Goal: Information Seeking & Learning: Learn about a topic

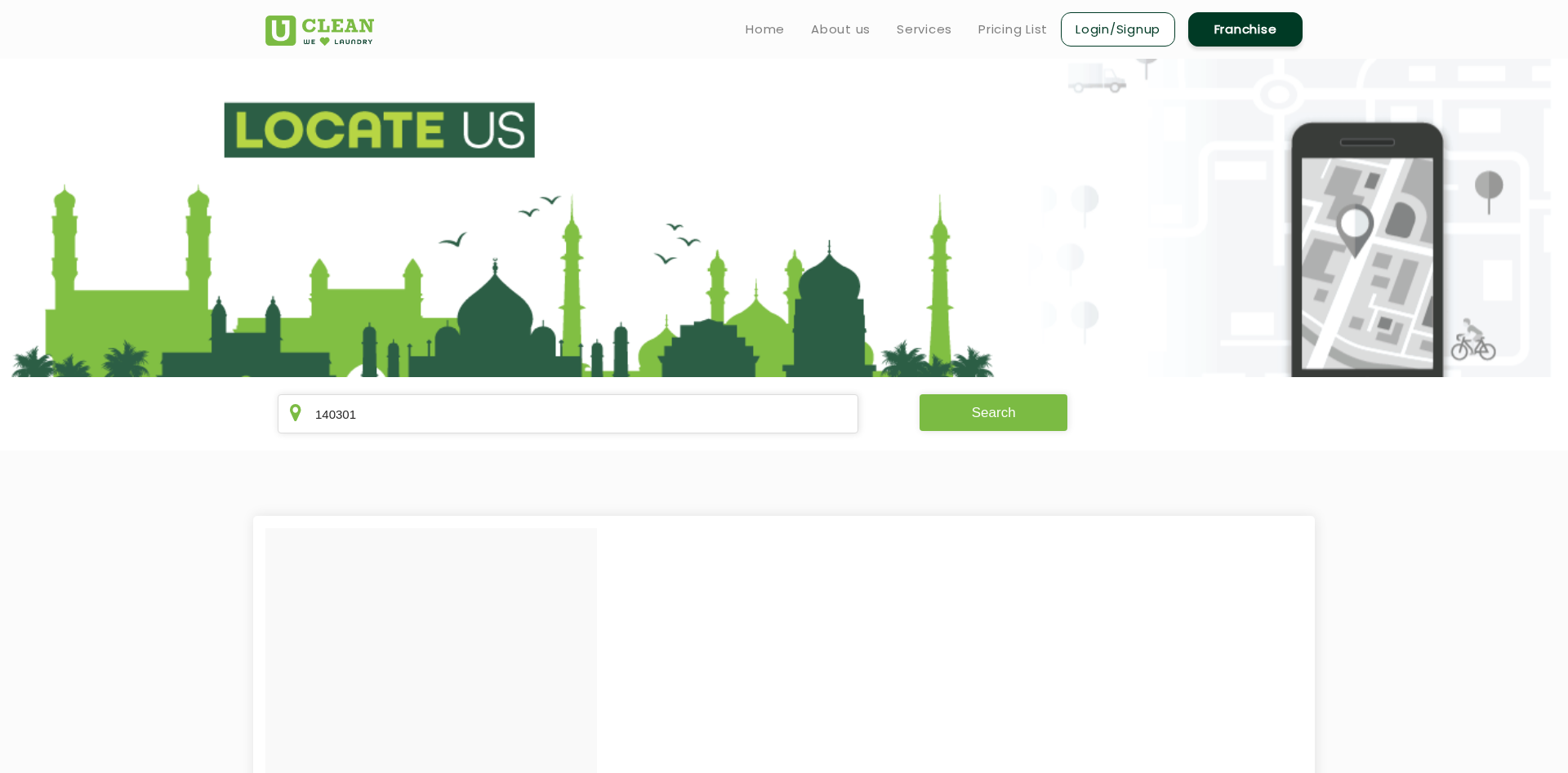
click at [1008, 422] on button "Search" at bounding box center [993, 412] width 149 height 37
drag, startPoint x: 286, startPoint y: 412, endPoint x: 265, endPoint y: 410, distance: 21.1
click at [277, 412] on input "140301" at bounding box center [568, 414] width 581 height 39
type input "160055"
click at [950, 416] on button "Search" at bounding box center [993, 412] width 149 height 37
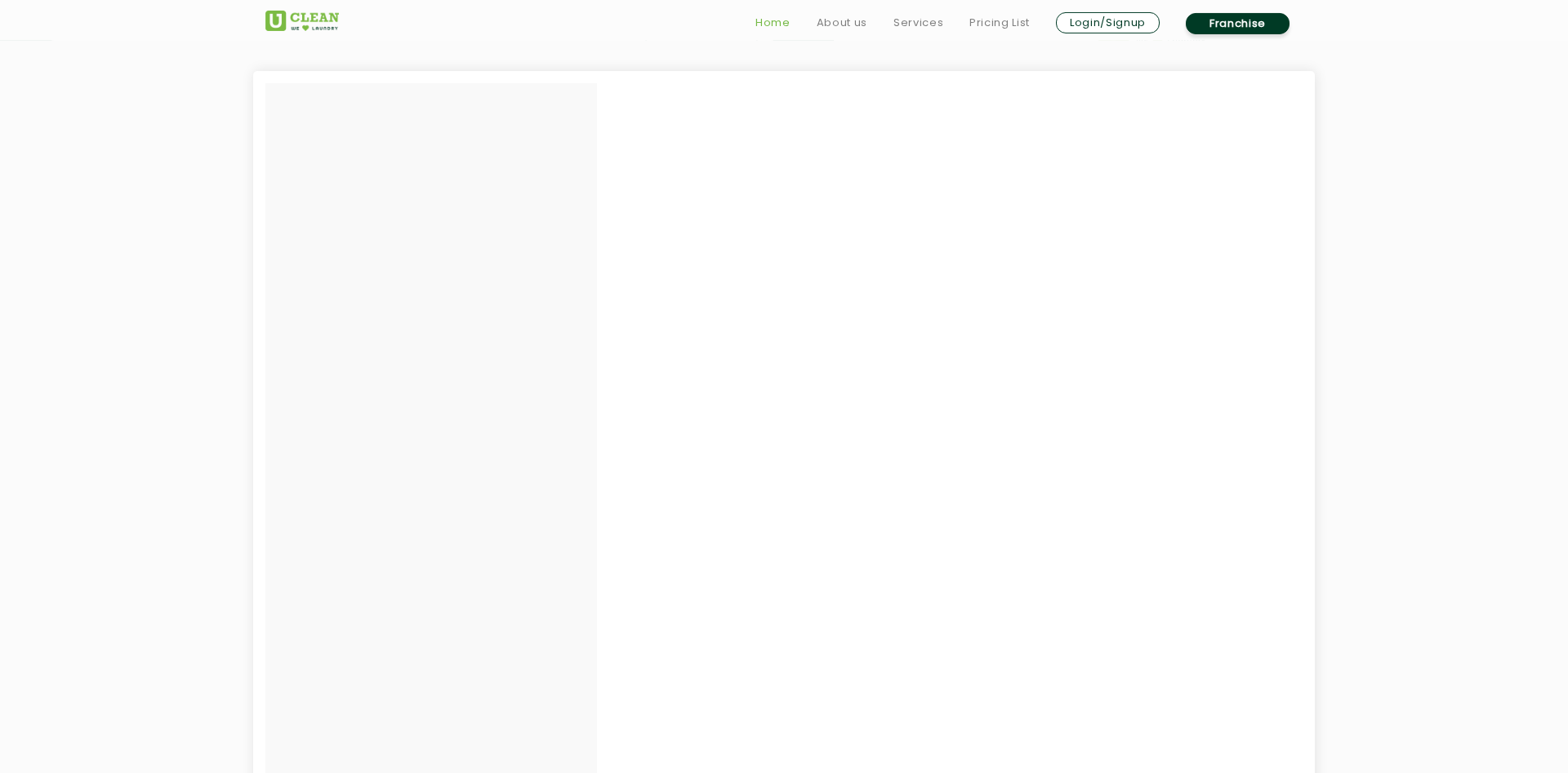
scroll to position [499, 0]
click at [1008, 24] on link "Pricing List" at bounding box center [1000, 22] width 60 height 20
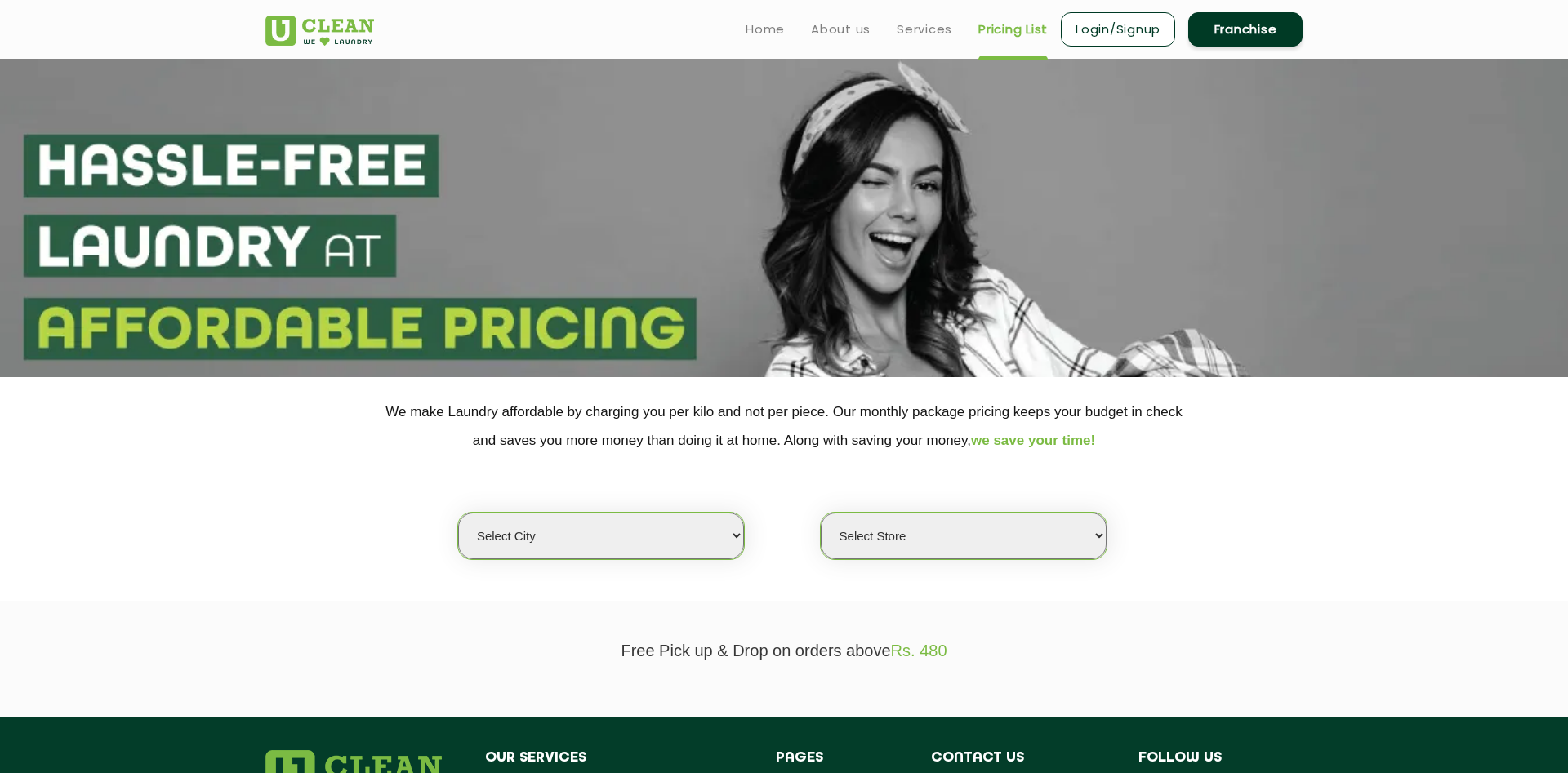
click at [458, 513] on select "Select city [GEOGRAPHIC_DATA] [GEOGRAPHIC_DATA] [GEOGRAPHIC_DATA] [GEOGRAPHIC_D…" at bounding box center [601, 536] width 286 height 47
select select "70"
click option "Mohali" at bounding box center [0, 0] width 0 height 0
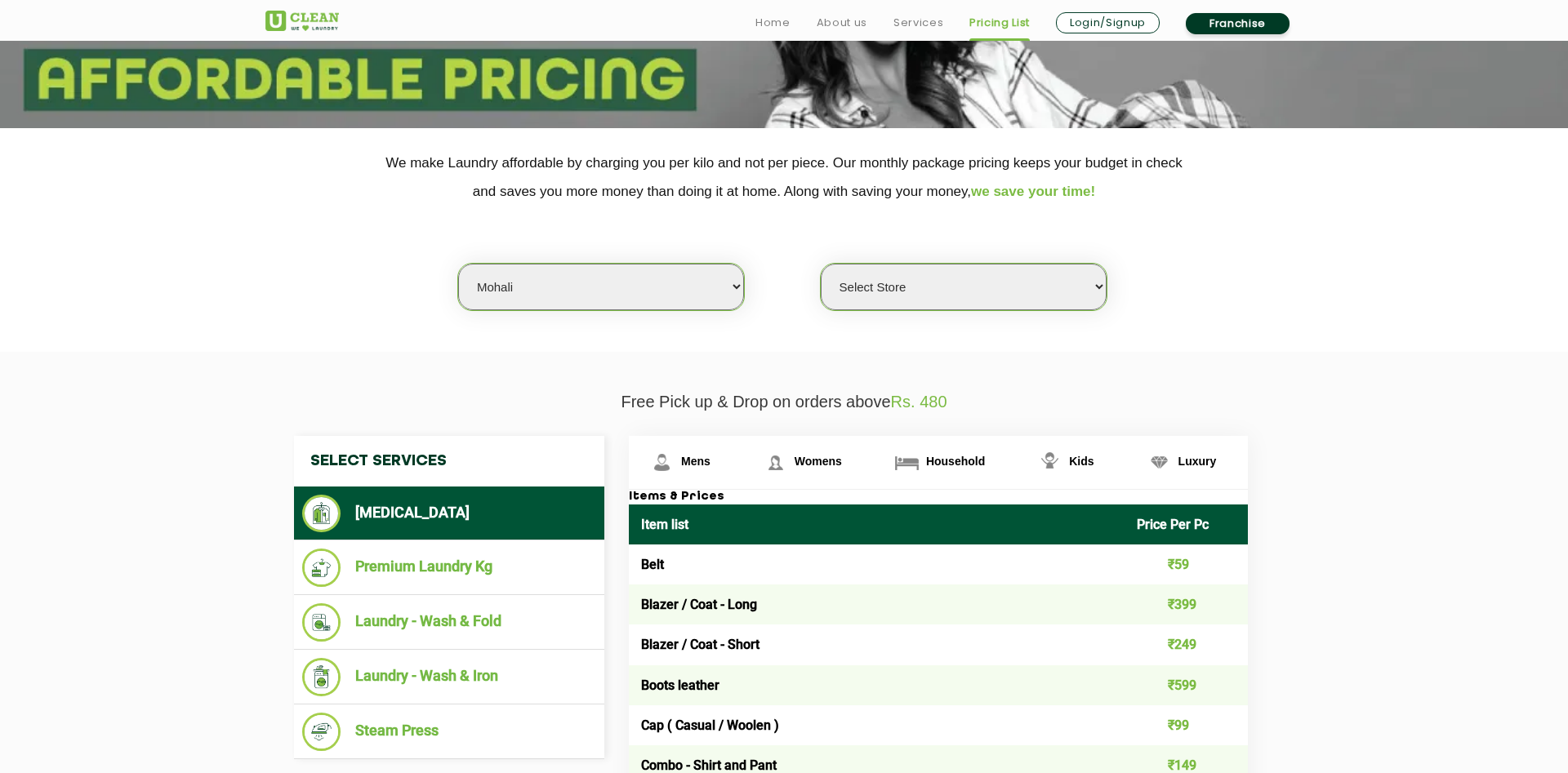
scroll to position [250, 0]
click at [821, 263] on select "Select Store [GEOGRAPHIC_DATA]-61 [GEOGRAPHIC_DATA]" at bounding box center [963, 287] width 286 height 47
click option "UClean [GEOGRAPHIC_DATA]" at bounding box center [0, 0] width 0 height 0
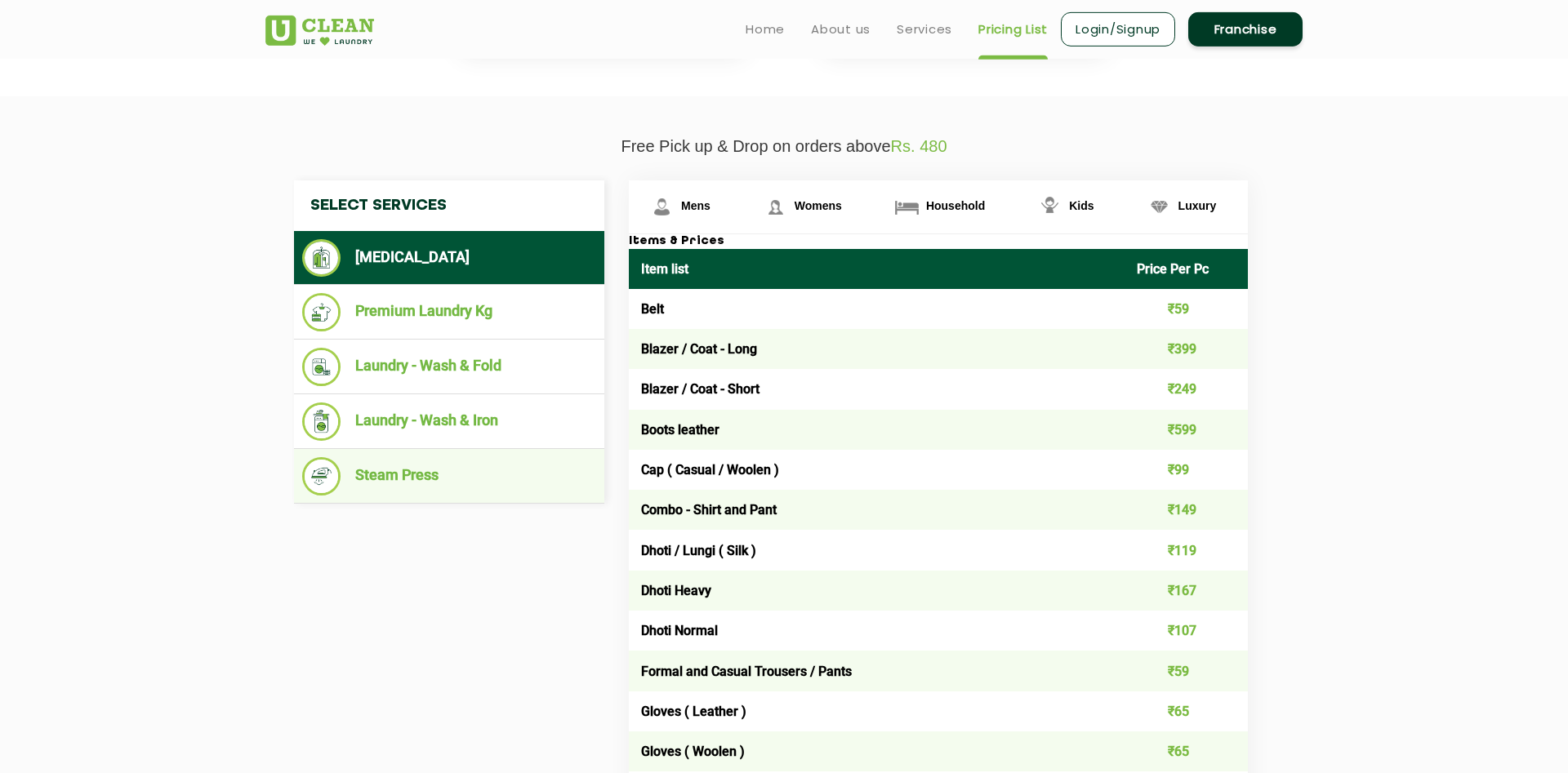
scroll to position [499, 0]
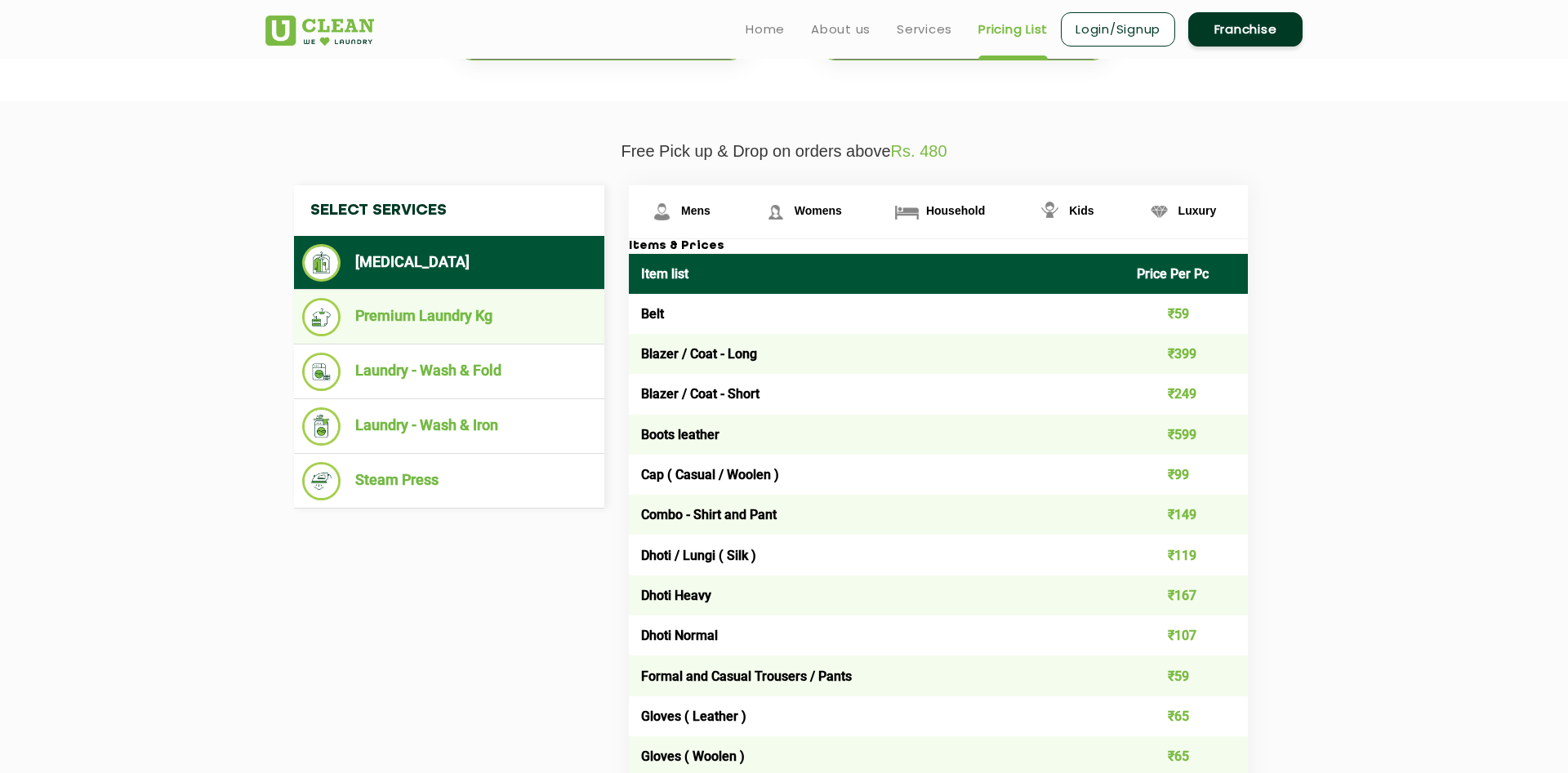
click at [436, 316] on li "Premium Laundry Kg" at bounding box center [449, 317] width 294 height 38
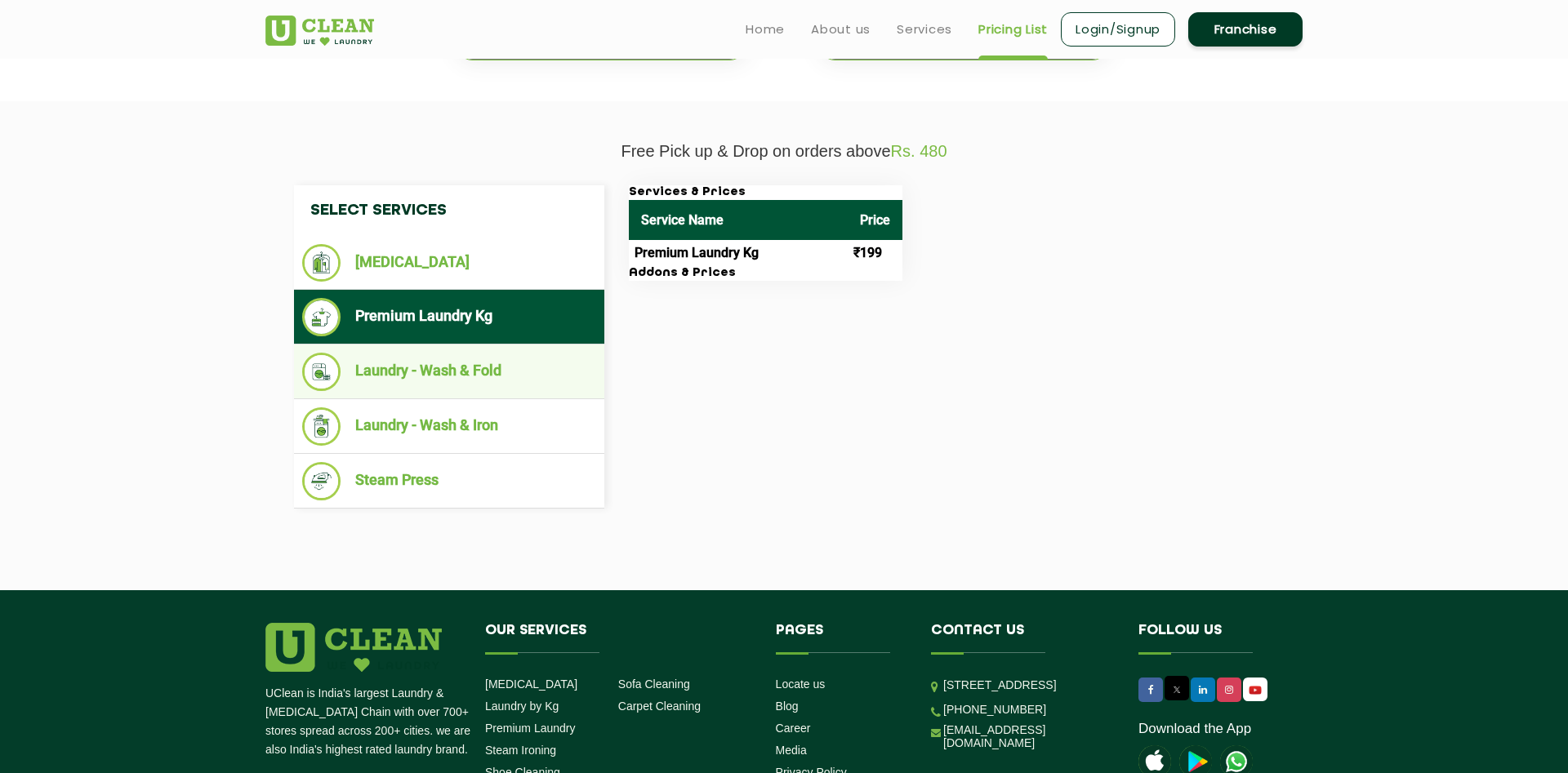
click at [449, 362] on li "Laundry - Wash & Fold" at bounding box center [449, 372] width 294 height 38
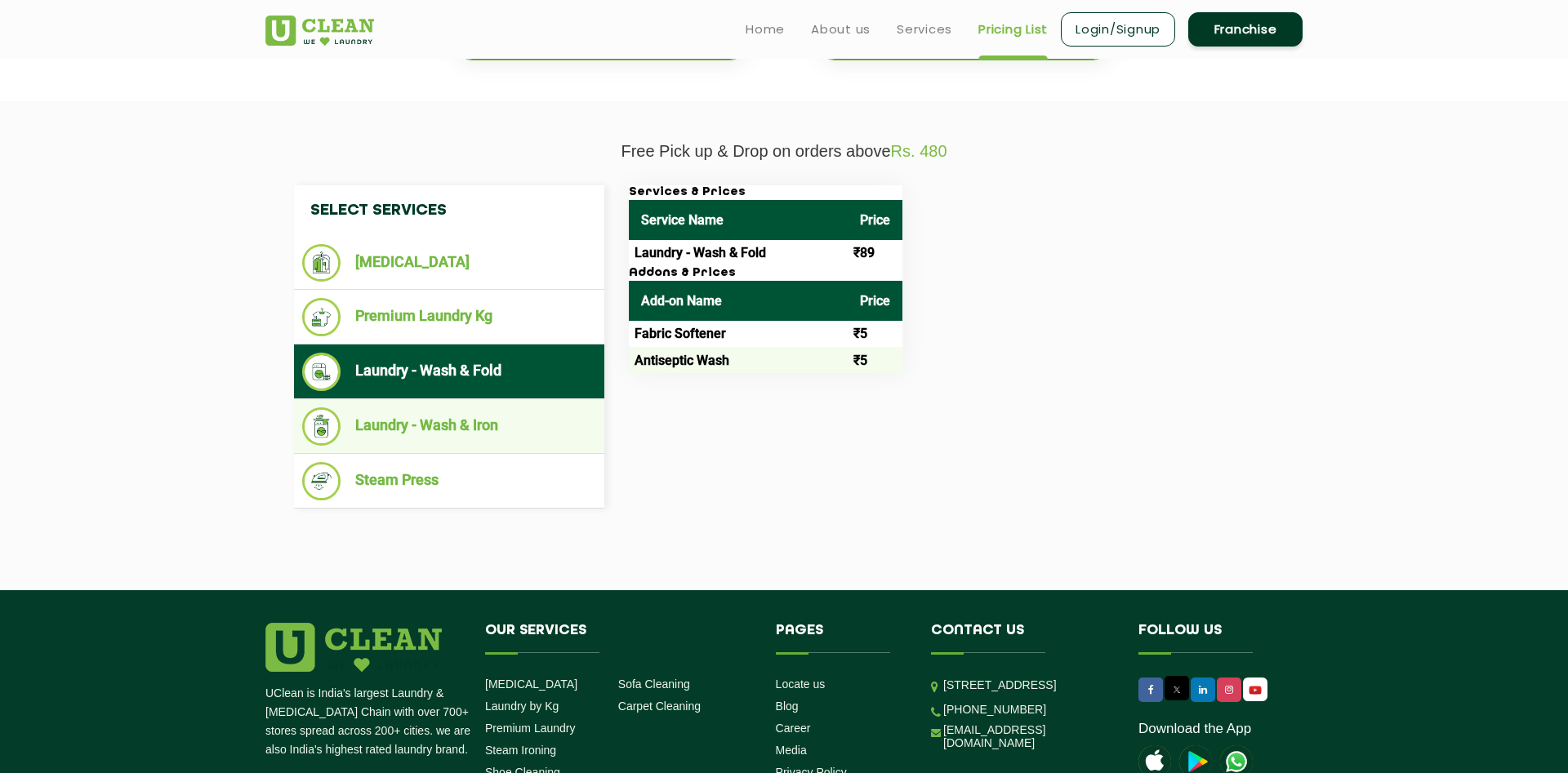
click at [448, 416] on li "Laundry - Wash & Iron" at bounding box center [449, 426] width 294 height 38
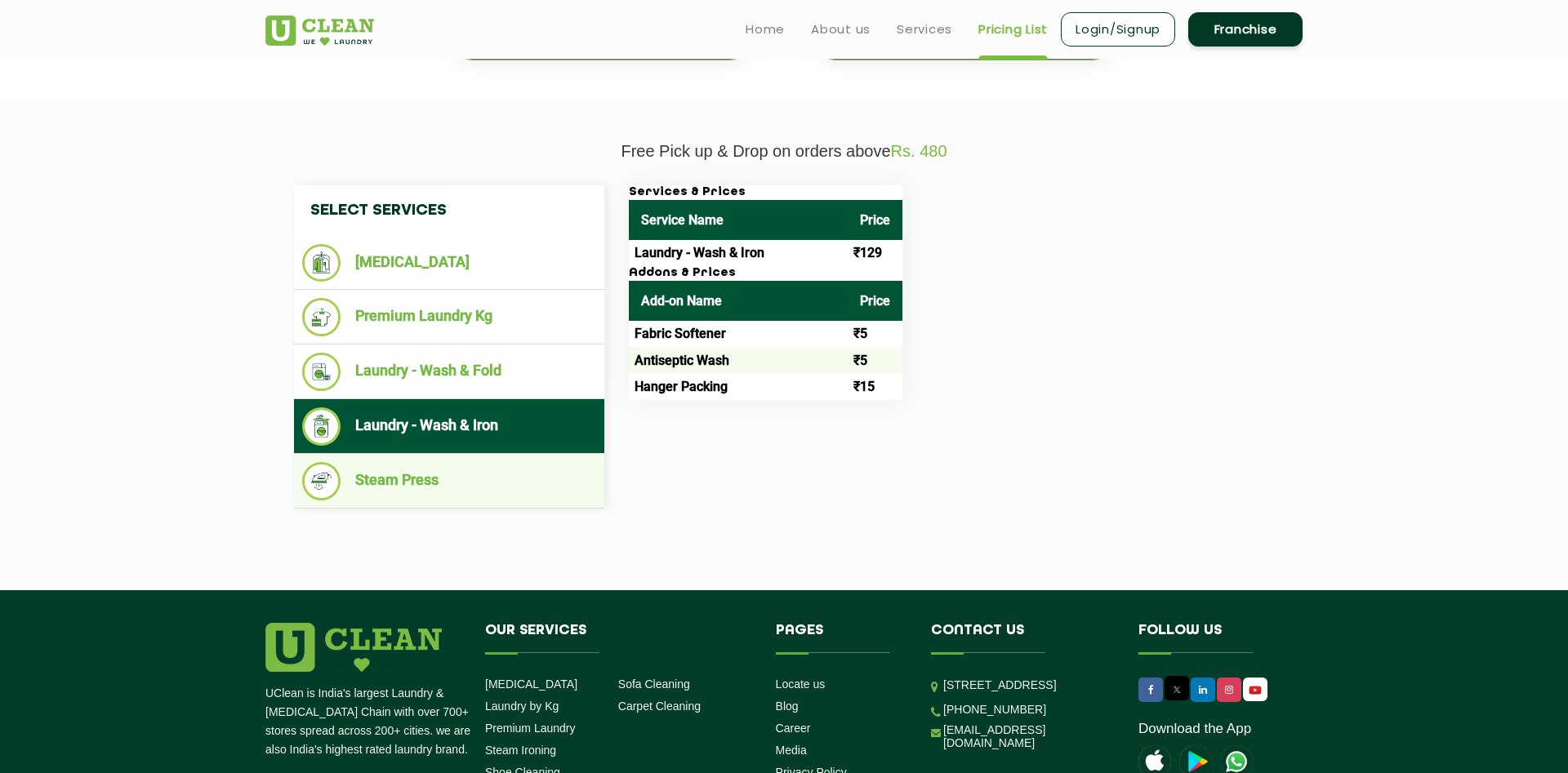
click at [434, 481] on li "Steam Press" at bounding box center [449, 481] width 294 height 38
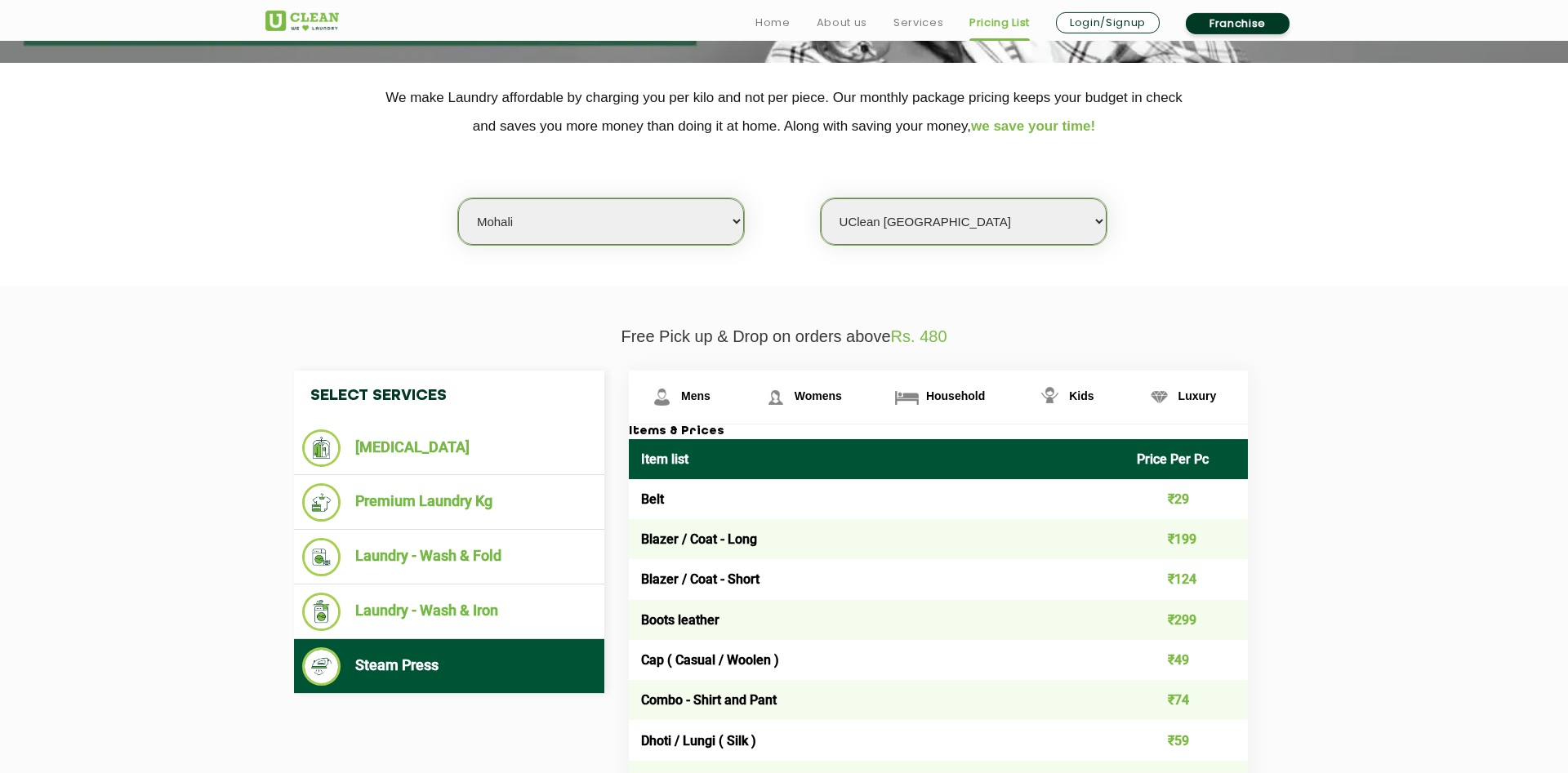
scroll to position [334, 0]
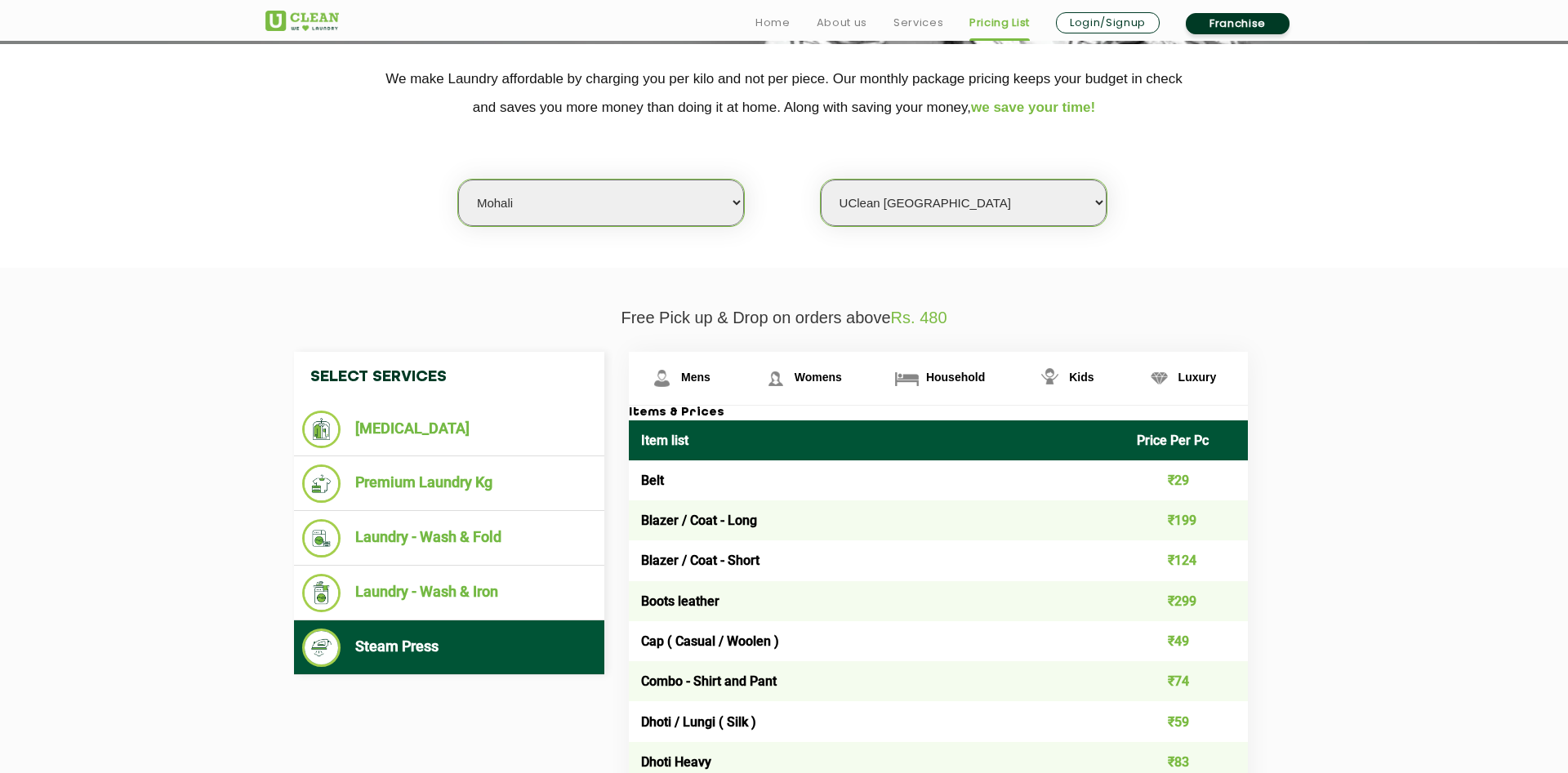
click at [821, 180] on select "Select Store [GEOGRAPHIC_DATA]-61 [GEOGRAPHIC_DATA]" at bounding box center [963, 203] width 286 height 47
click option "UClean Mohali Sec-61" at bounding box center [0, 0] width 0 height 0
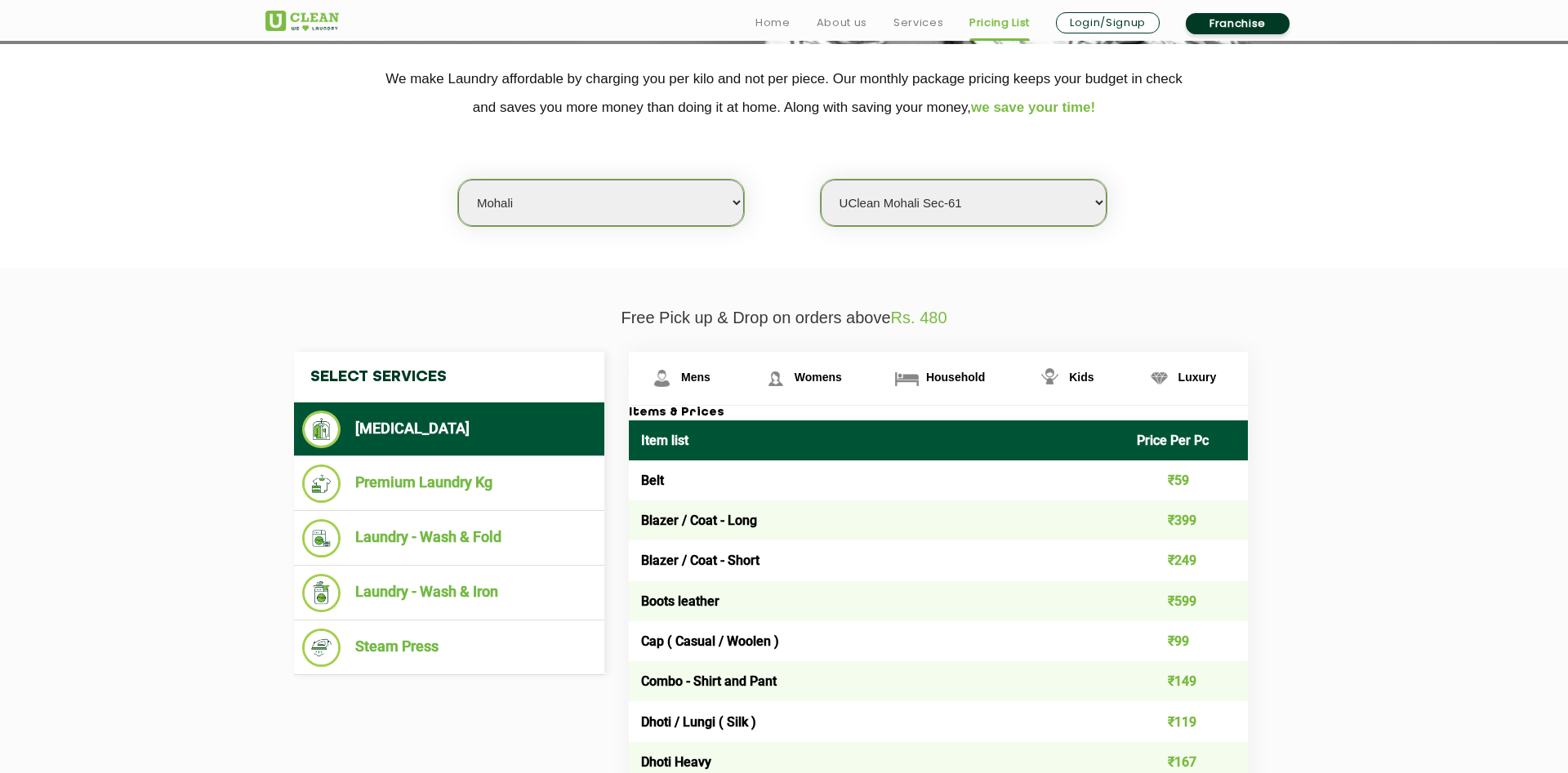
click at [821, 180] on select "Select Store [GEOGRAPHIC_DATA]-61 [GEOGRAPHIC_DATA]" at bounding box center [963, 203] width 286 height 47
click option "UClean Mohali" at bounding box center [0, 0] width 0 height 0
click at [408, 640] on li "Steam Press" at bounding box center [449, 647] width 294 height 38
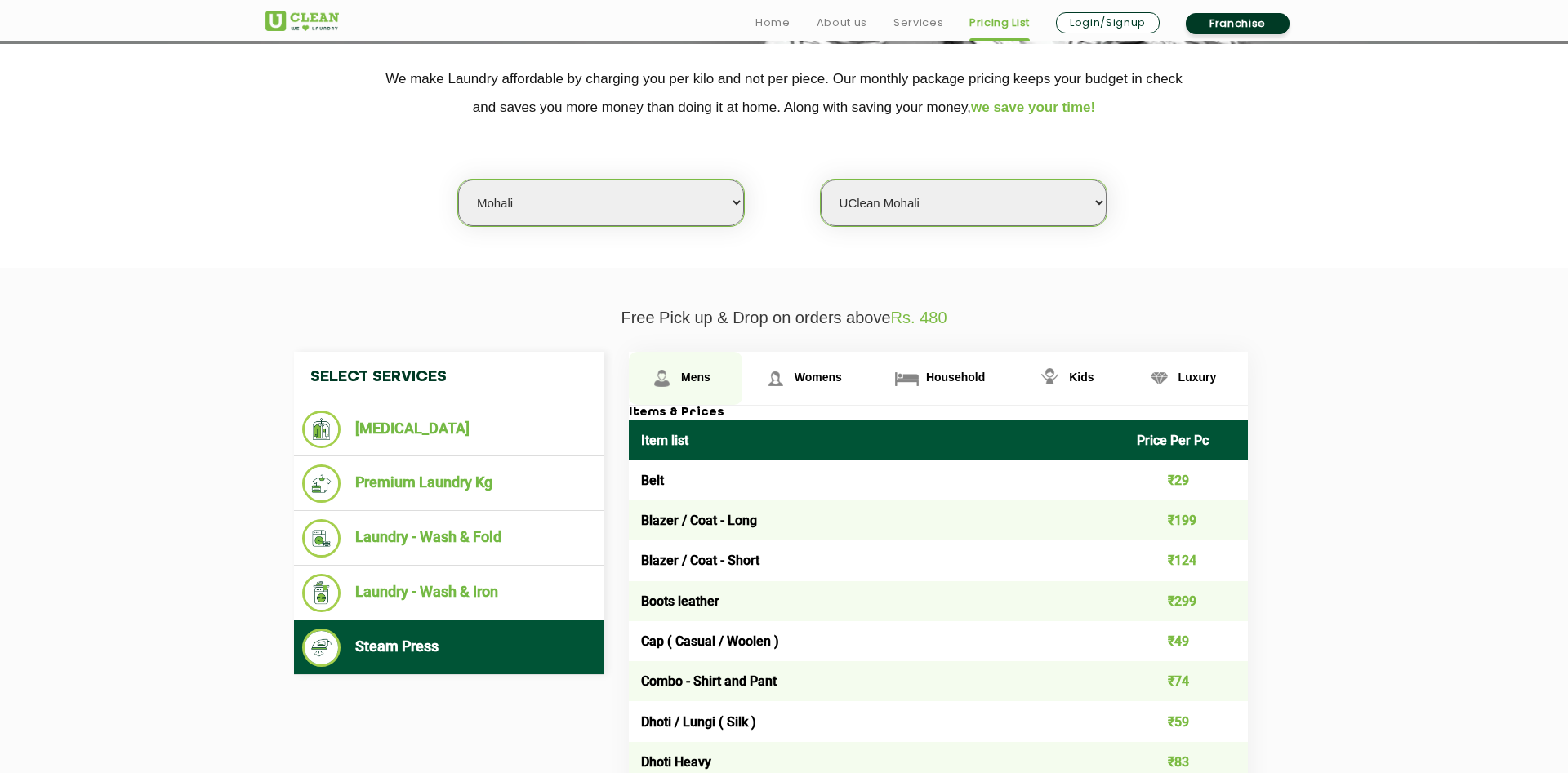
click at [705, 380] on span "Mens" at bounding box center [695, 378] width 29 height 13
click at [824, 380] on span "Womens" at bounding box center [818, 378] width 48 height 13
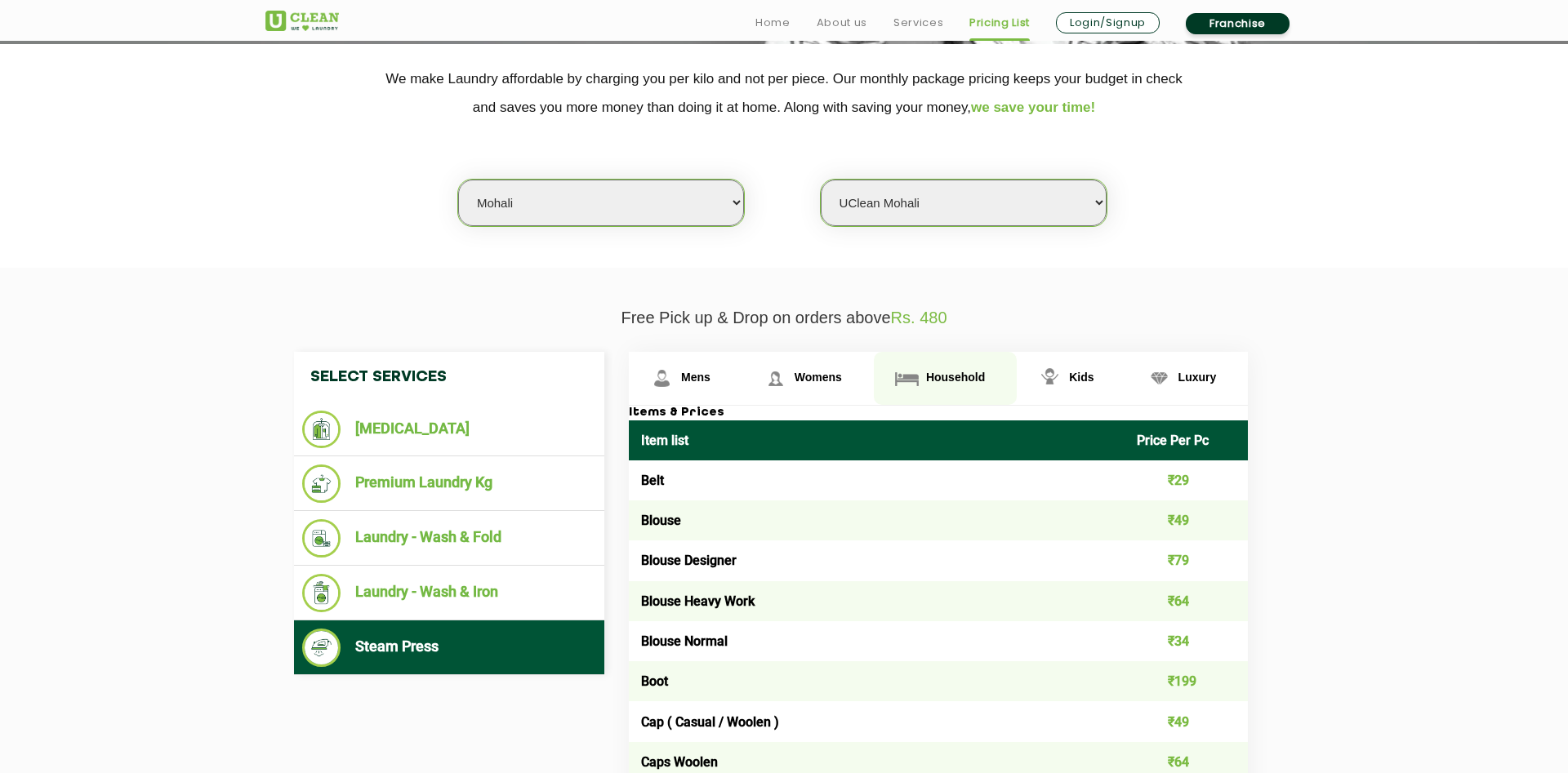
click at [928, 382] on span "Household" at bounding box center [955, 378] width 59 height 13
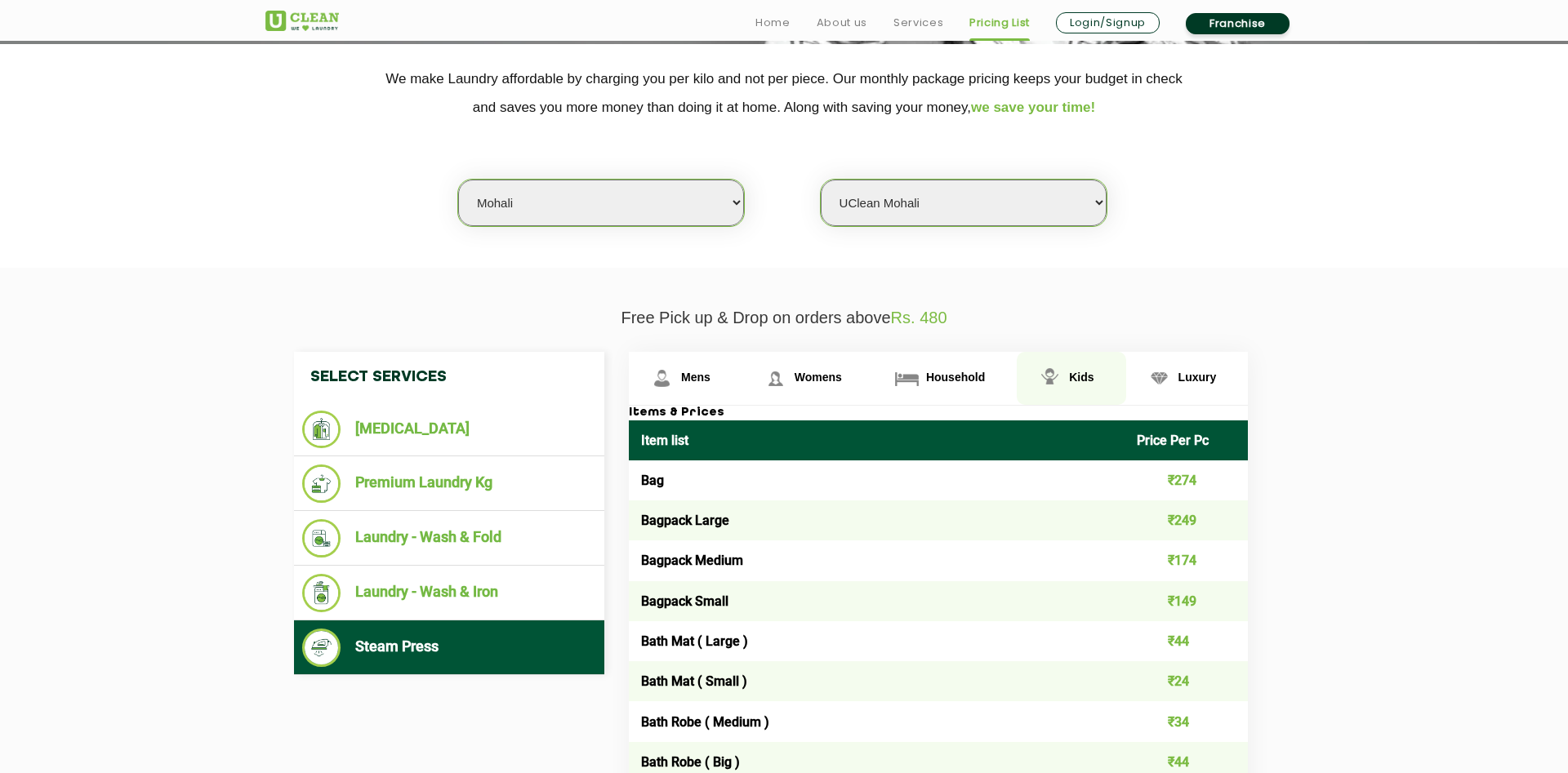
click at [1089, 379] on span "Kids" at bounding box center [1082, 378] width 24 height 13
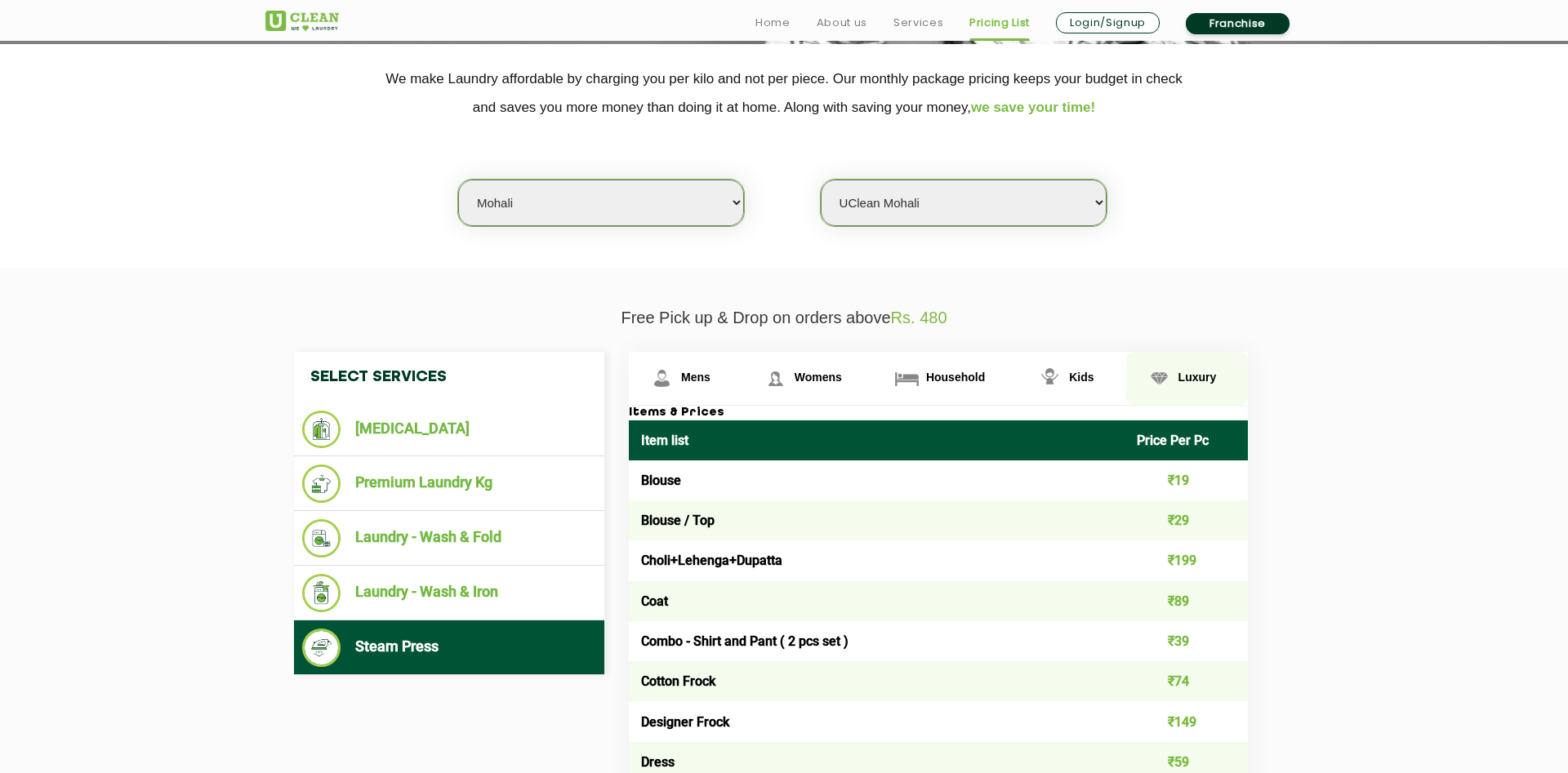
click at [1211, 386] on link "Luxury" at bounding box center [1187, 379] width 123 height 53
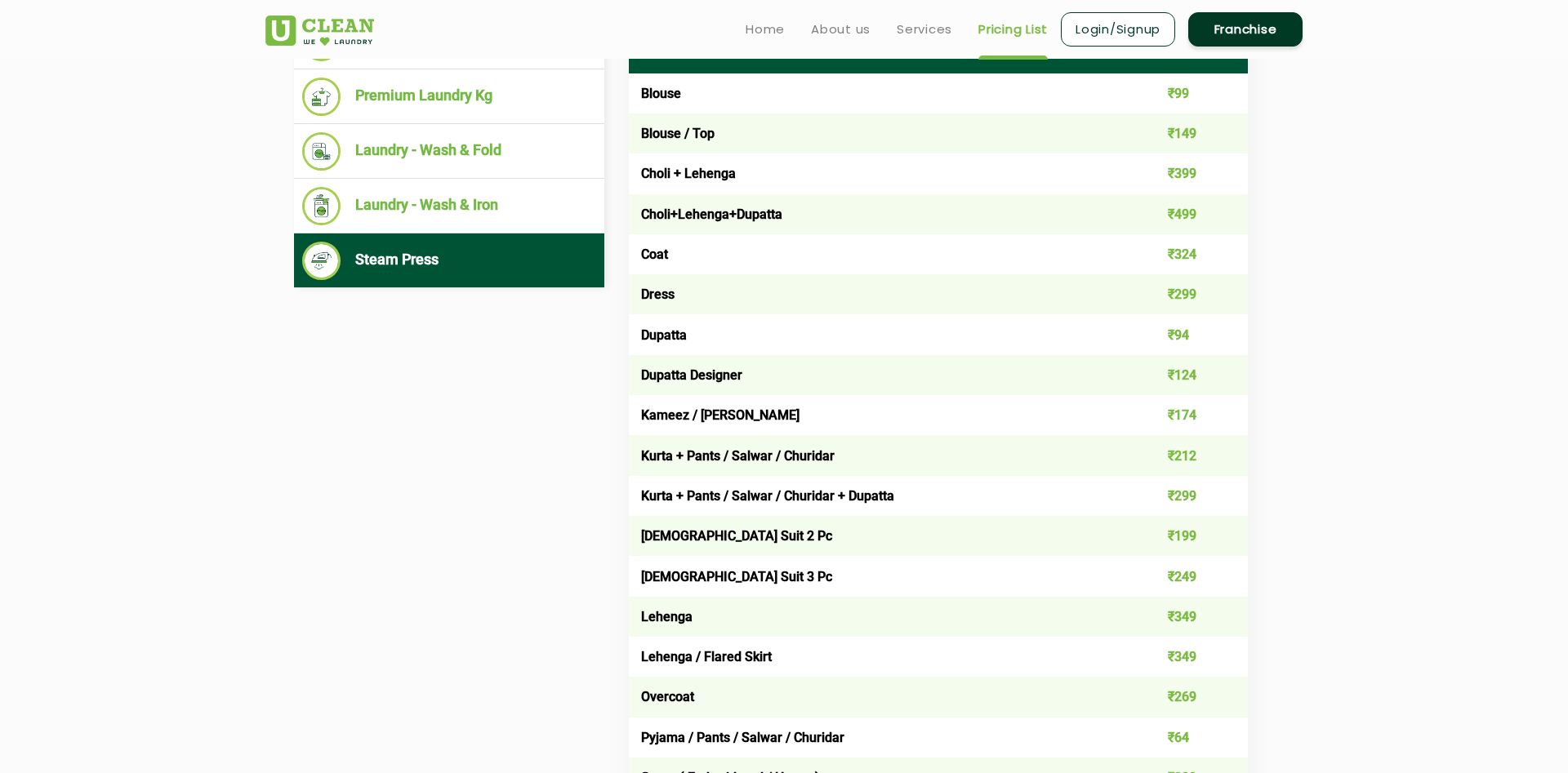
scroll to position [137, 0]
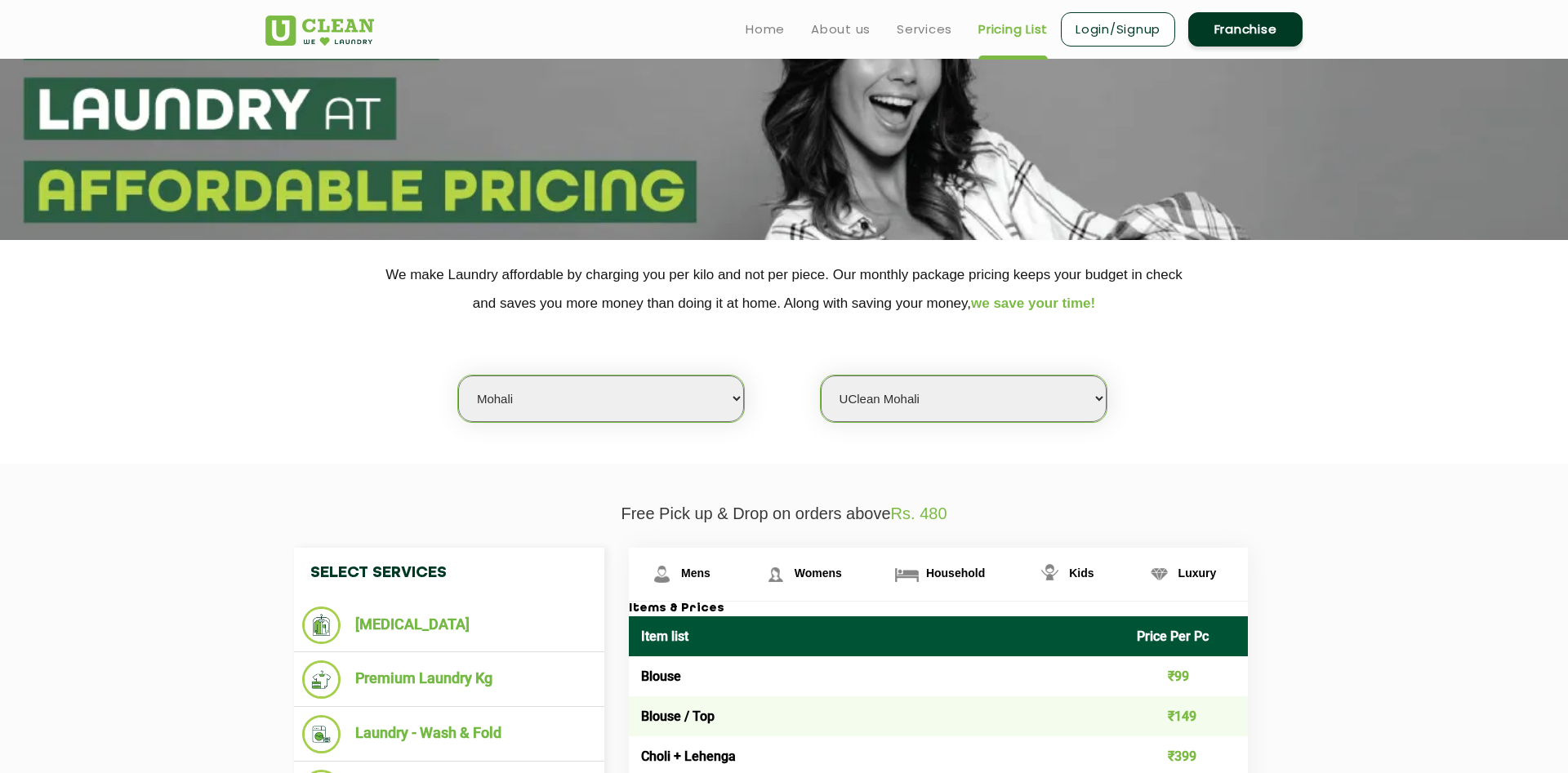
click at [821, 376] on select "Select Store [GEOGRAPHIC_DATA]-61 [GEOGRAPHIC_DATA]" at bounding box center [963, 399] width 286 height 47
select select "581"
click option "UClean [GEOGRAPHIC_DATA]" at bounding box center [0, 0] width 0 height 0
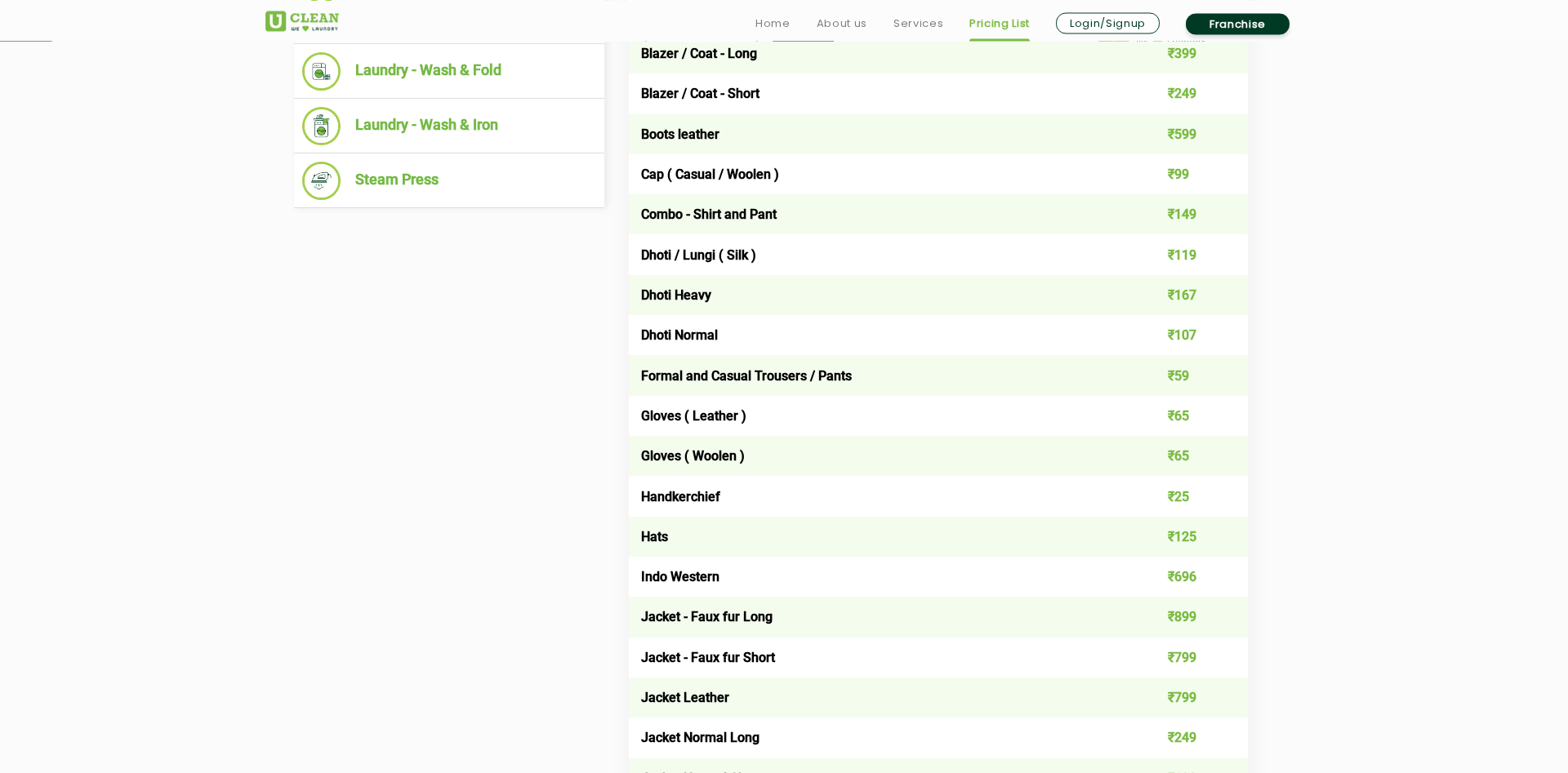
scroll to position [970, 0]
